Goal: Information Seeking & Learning: Learn about a topic

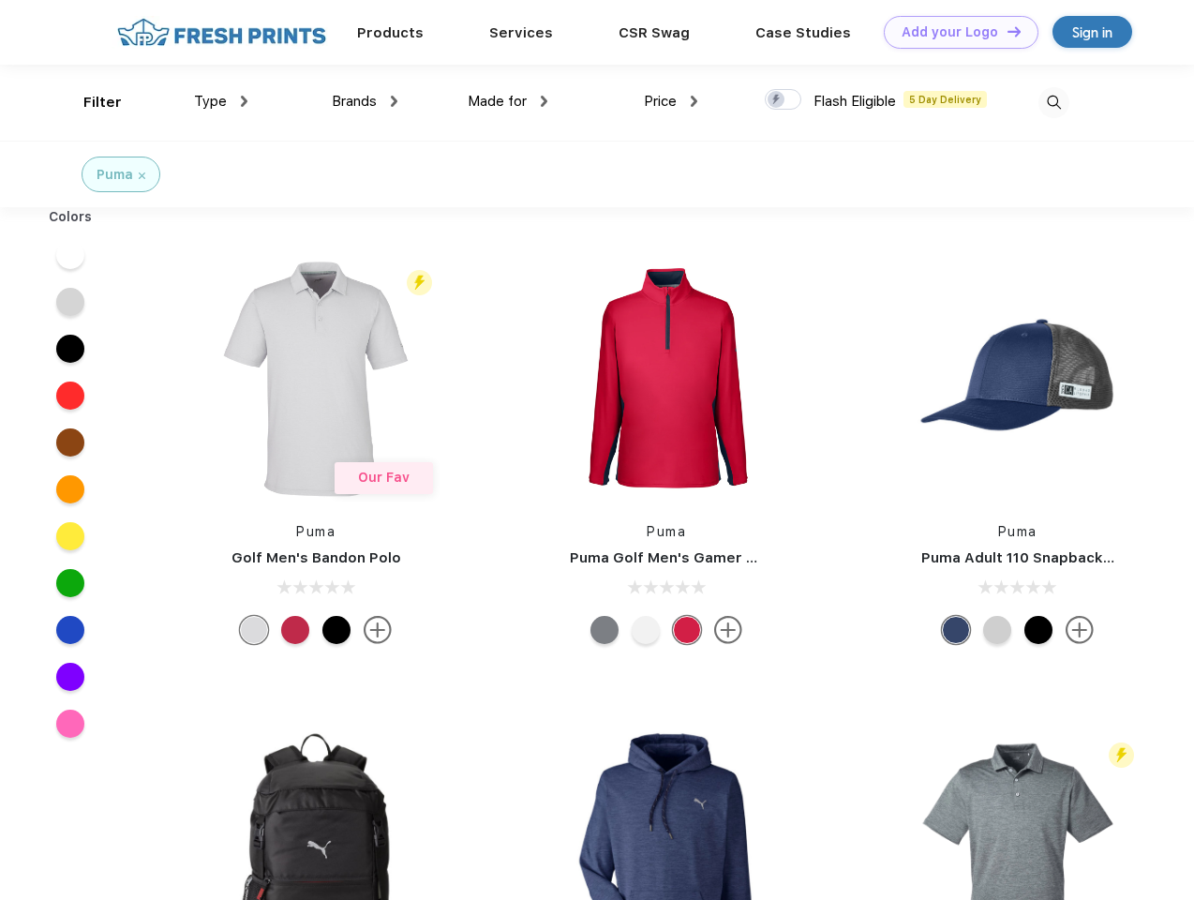
scroll to position [1, 0]
click at [954, 32] on link "Add your Logo Design Tool" at bounding box center [961, 32] width 155 height 33
click at [0, 0] on div "Design Tool" at bounding box center [0, 0] width 0 height 0
click at [1006, 31] on link "Add your Logo Design Tool" at bounding box center [961, 32] width 155 height 33
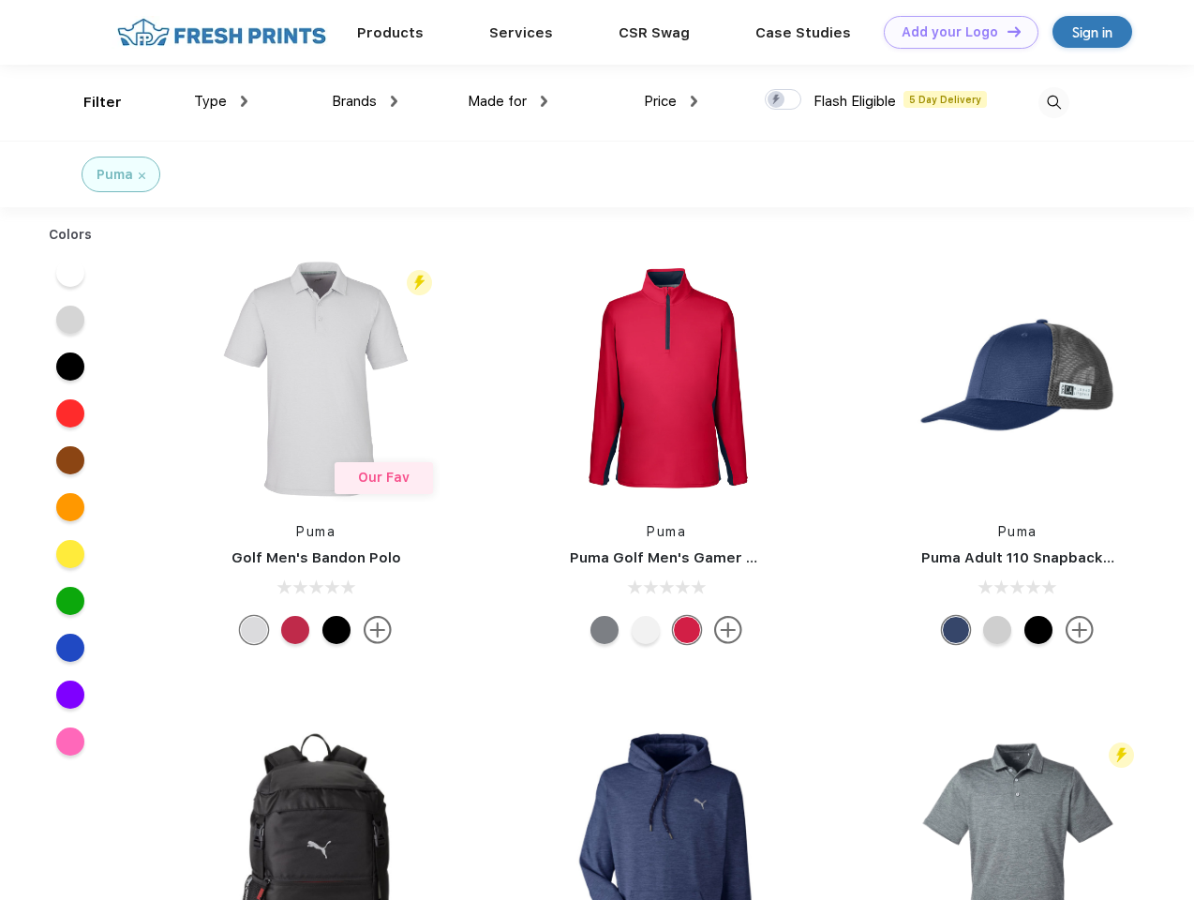
click at [90, 102] on div "Filter" at bounding box center [102, 103] width 38 height 22
click at [221, 101] on span "Type" at bounding box center [210, 101] width 33 height 17
click at [365, 101] on span "Brands" at bounding box center [354, 101] width 45 height 17
click at [508, 101] on span "Made for" at bounding box center [497, 101] width 59 height 17
click at [671, 101] on span "Price" at bounding box center [660, 101] width 33 height 17
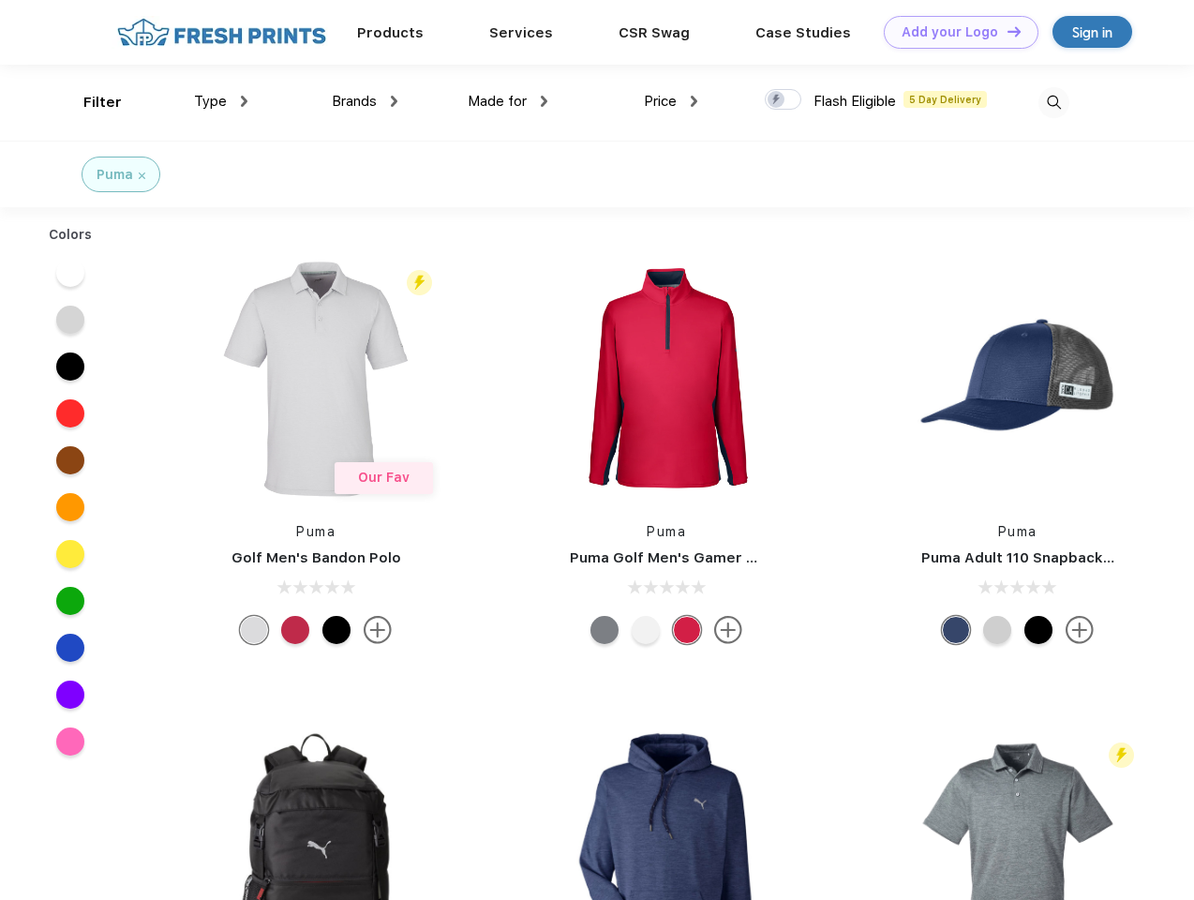
click at [784, 100] on div at bounding box center [783, 99] width 37 height 21
click at [777, 100] on input "checkbox" at bounding box center [771, 94] width 12 height 12
click at [1054, 102] on img at bounding box center [1054, 102] width 31 height 31
